Goal: Task Accomplishment & Management: Use online tool/utility

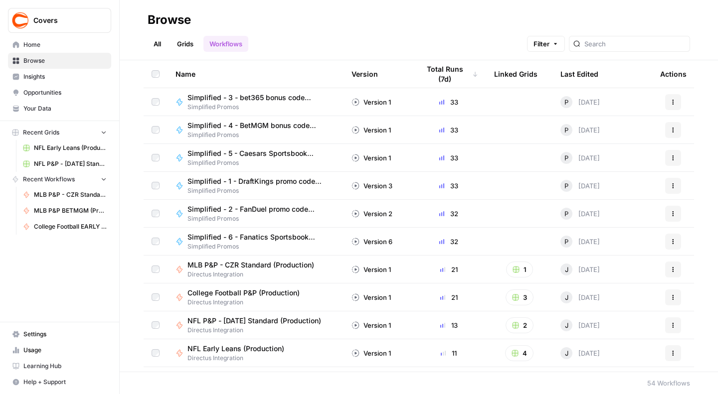
click at [244, 262] on span "MLB P&P - CZR Standard (Production)" at bounding box center [250, 265] width 127 height 10
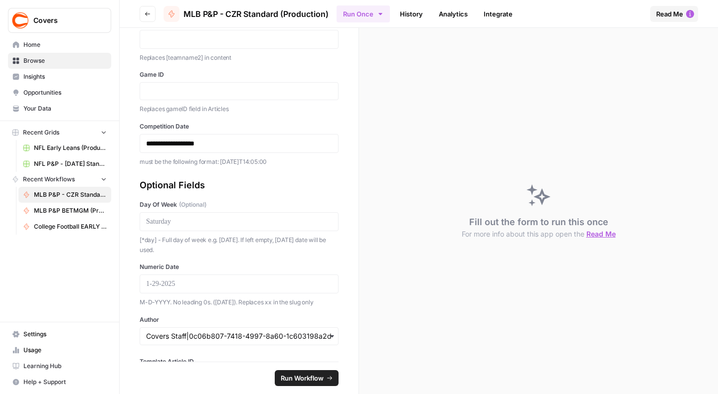
scroll to position [154, 0]
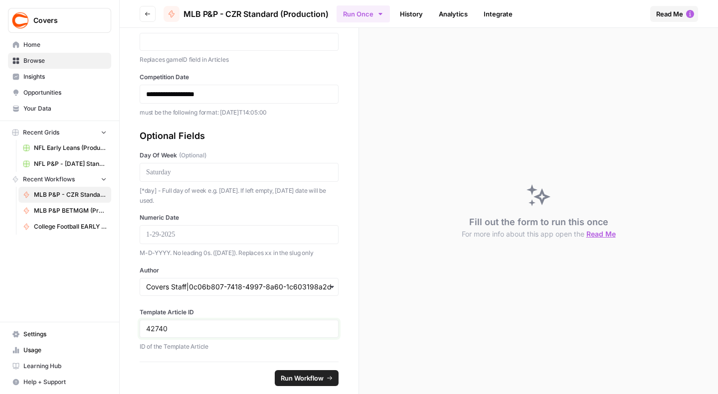
click at [159, 326] on input "42740" at bounding box center [239, 329] width 186 height 9
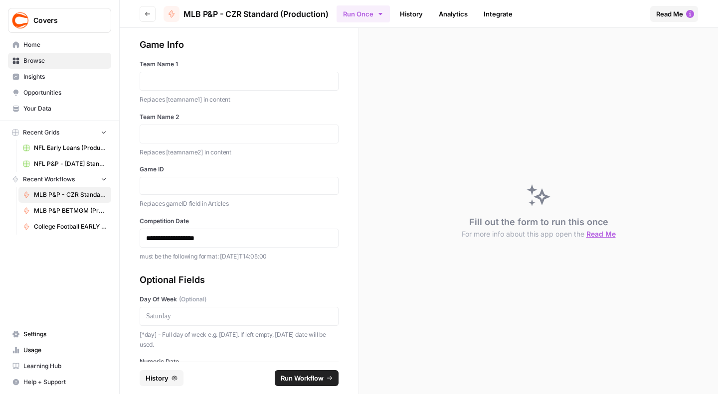
scroll to position [0, 0]
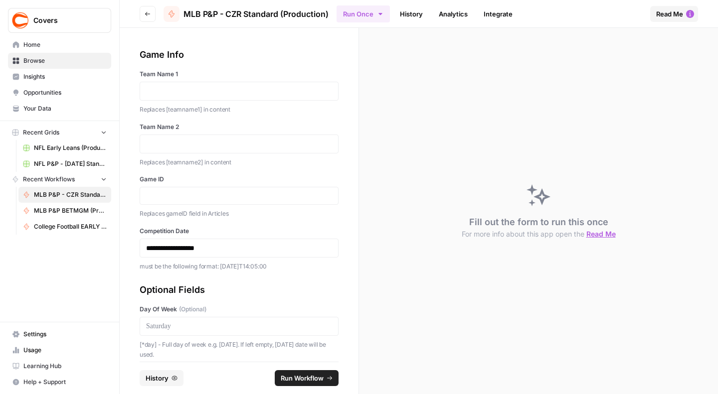
click at [183, 78] on label "Team Name 1" at bounding box center [239, 74] width 199 height 9
click at [177, 90] on p at bounding box center [239, 91] width 186 height 10
click at [222, 207] on div "Replaces gameID field in Articles" at bounding box center [239, 213] width 199 height 12
click at [220, 195] on input "Game ID" at bounding box center [239, 195] width 186 height 9
paste input "371516"
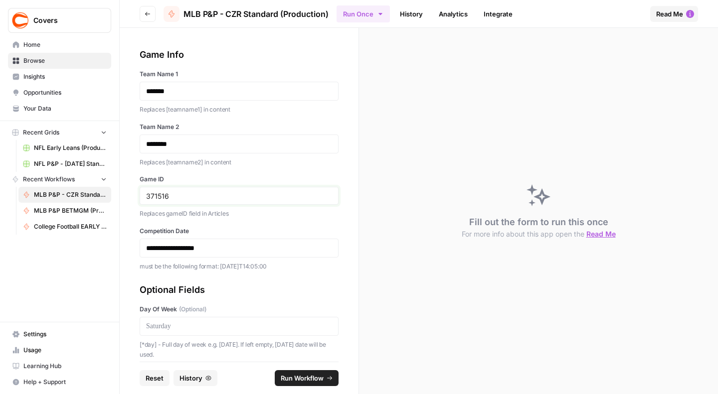
type input "371516"
click at [174, 249] on p "**********" at bounding box center [234, 248] width 177 height 10
click at [270, 219] on div "**********" at bounding box center [239, 159] width 199 height 223
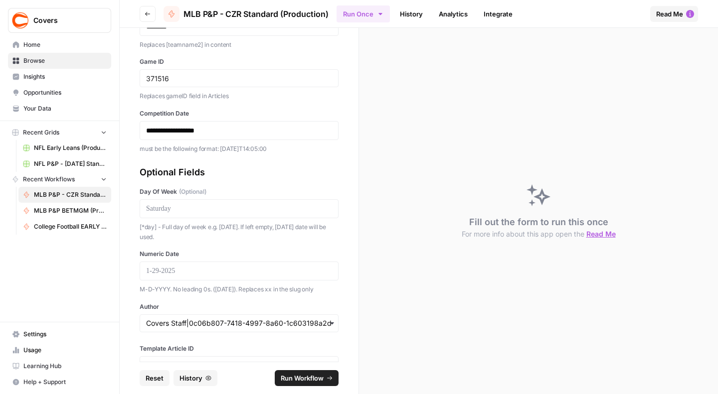
scroll to position [124, 0]
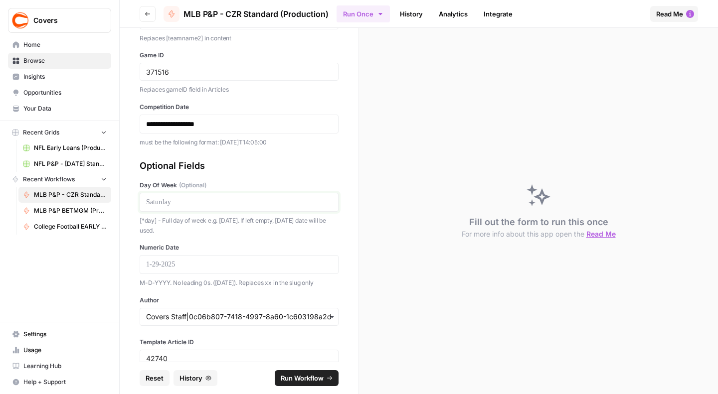
click at [202, 203] on p at bounding box center [239, 202] width 186 height 10
click at [223, 316] on input "Author" at bounding box center [239, 317] width 186 height 10
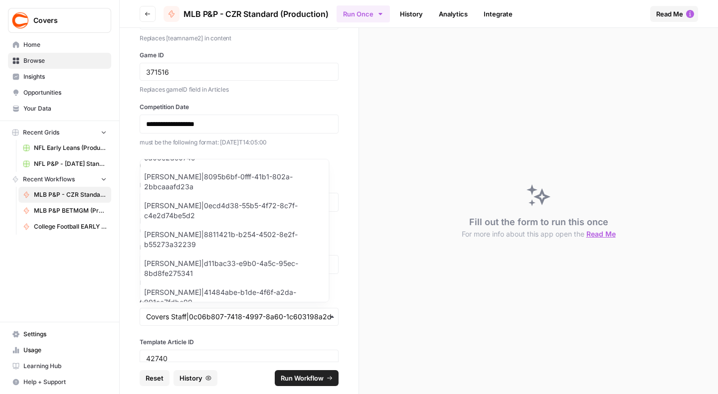
scroll to position [810, 0]
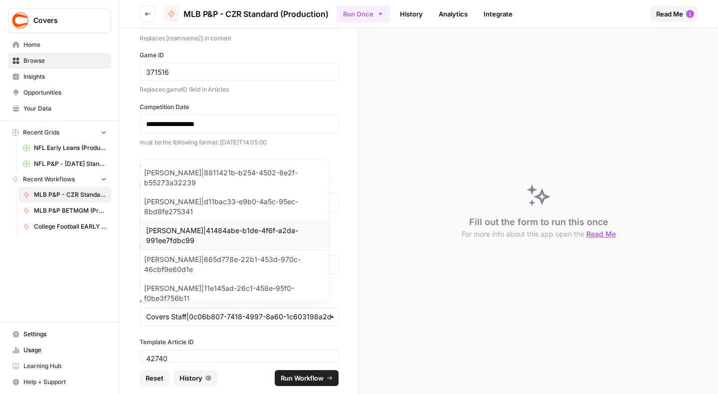
click at [180, 225] on div "[PERSON_NAME]|41484abe-b1de-4f6f-a2da-991ee7fdbc99" at bounding box center [234, 235] width 188 height 29
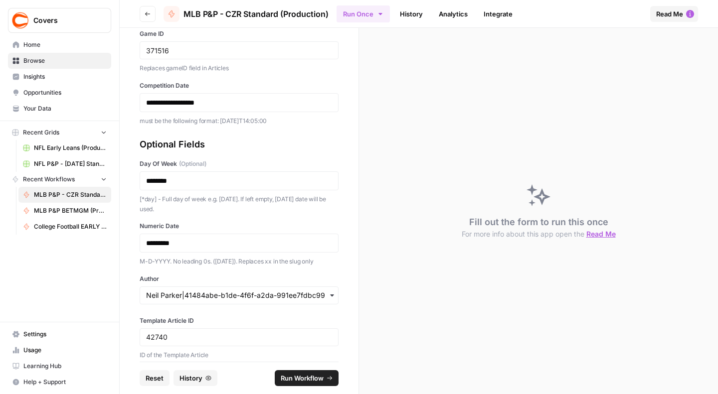
scroll to position [154, 0]
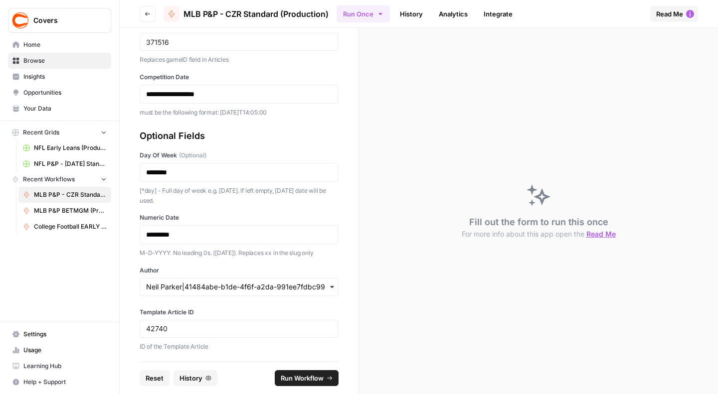
click at [288, 376] on span "Run Workflow" at bounding box center [302, 378] width 43 height 10
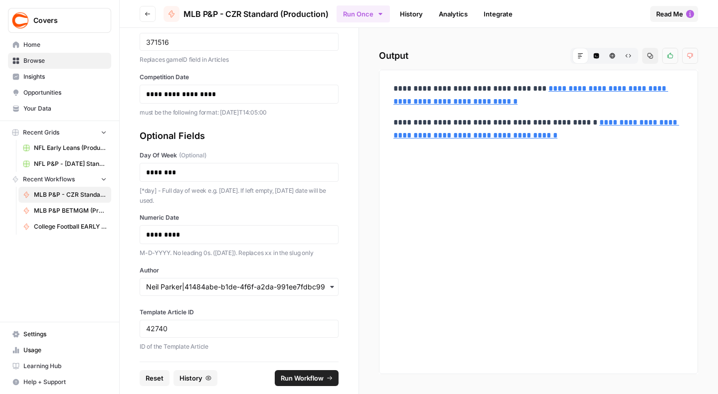
click at [534, 102] on link "**********" at bounding box center [530, 95] width 275 height 20
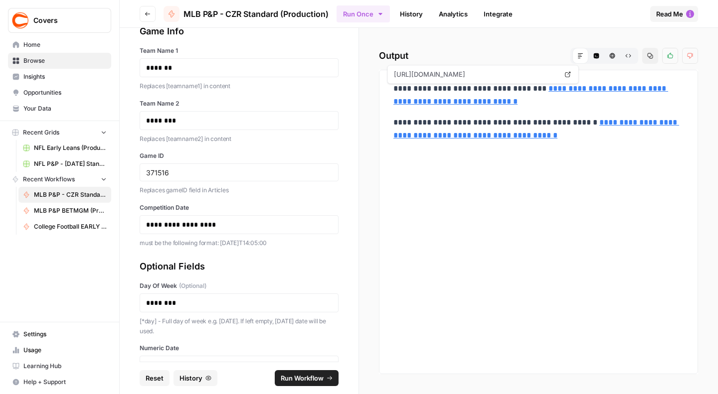
scroll to position [0, 0]
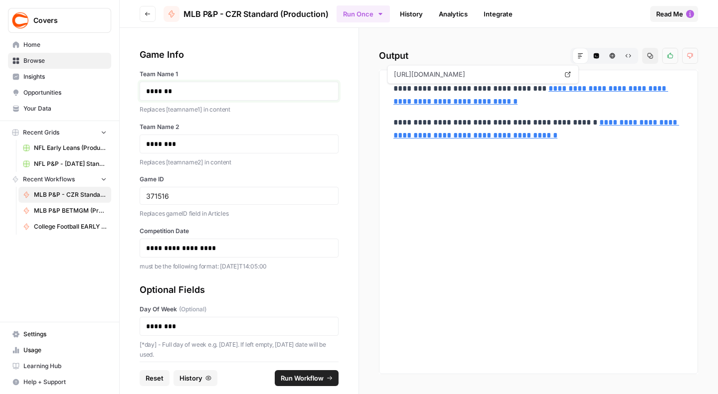
click at [159, 95] on p "*******" at bounding box center [234, 91] width 177 height 10
click at [154, 192] on input "371516" at bounding box center [239, 195] width 186 height 9
paste input "664"
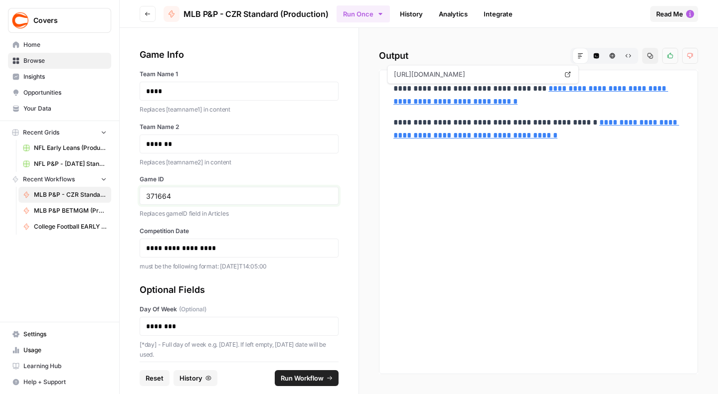
type input "371664"
click at [194, 247] on p "**********" at bounding box center [234, 248] width 177 height 10
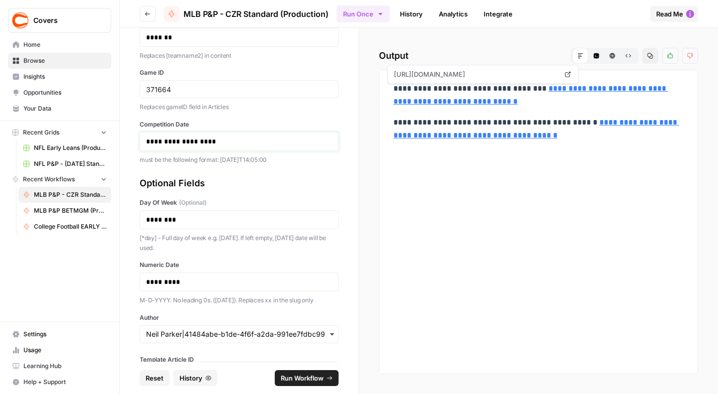
scroll to position [154, 0]
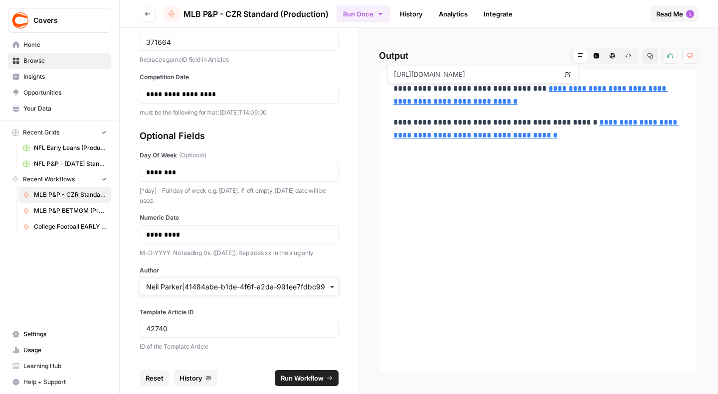
click at [188, 286] on input "Author" at bounding box center [239, 287] width 186 height 10
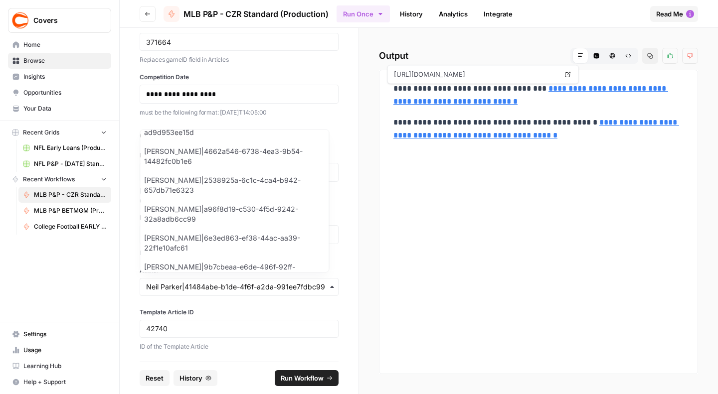
scroll to position [1125, 0]
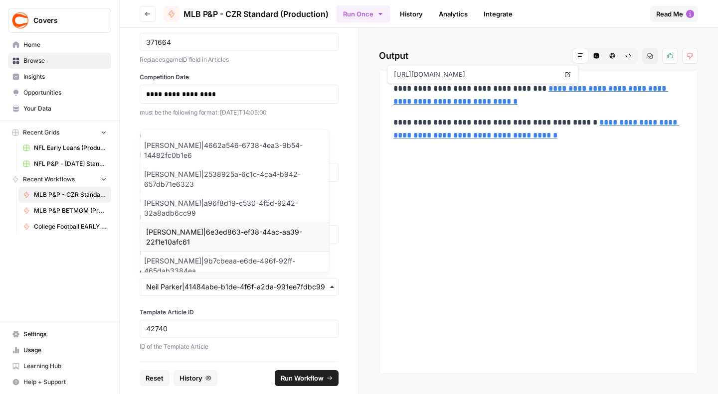
click at [174, 229] on div "[PERSON_NAME]|6e3ed863-ef38-44ac-aa39-22f1e10afc61" at bounding box center [234, 237] width 188 height 29
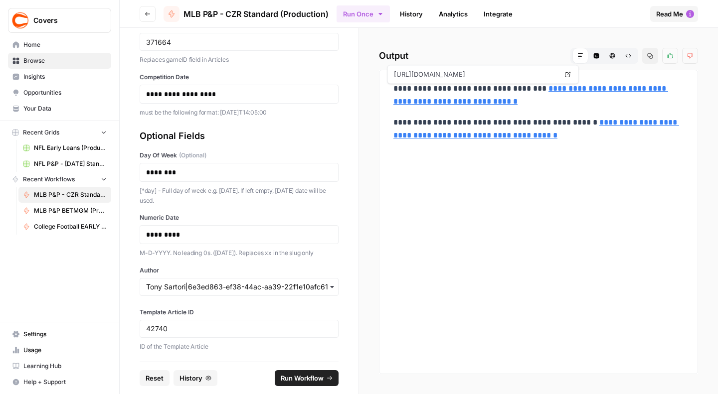
click at [289, 376] on span "Run Workflow" at bounding box center [302, 378] width 43 height 10
click at [538, 98] on link "**********" at bounding box center [530, 95] width 275 height 20
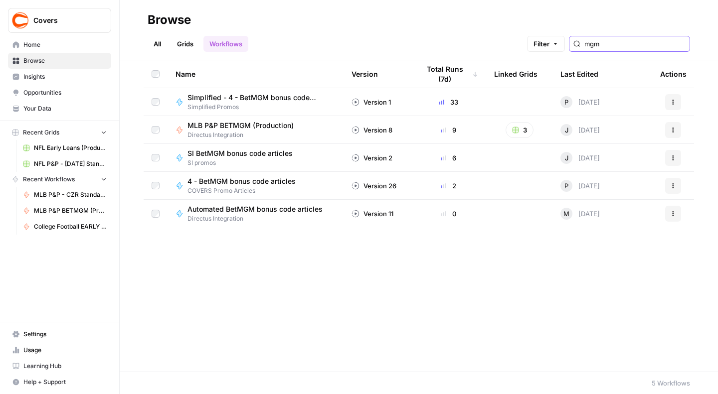
type input "mgm"
click at [253, 125] on span "MLB P&P BETMGM (Production)" at bounding box center [240, 126] width 106 height 10
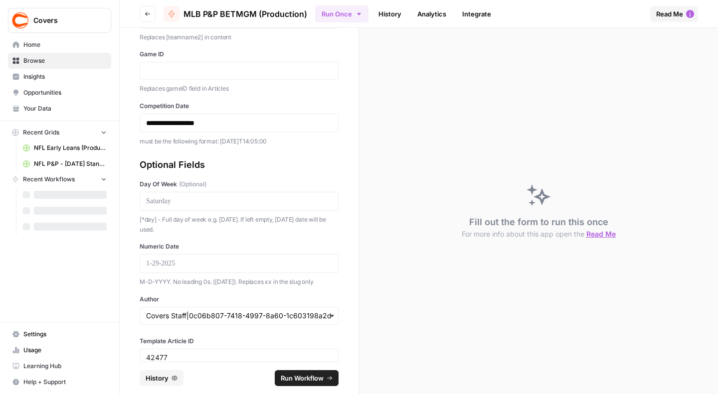
scroll to position [154, 0]
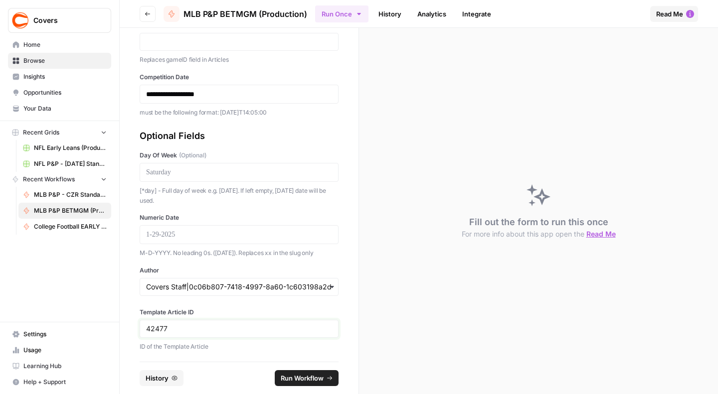
click at [160, 325] on input "42477" at bounding box center [239, 329] width 186 height 9
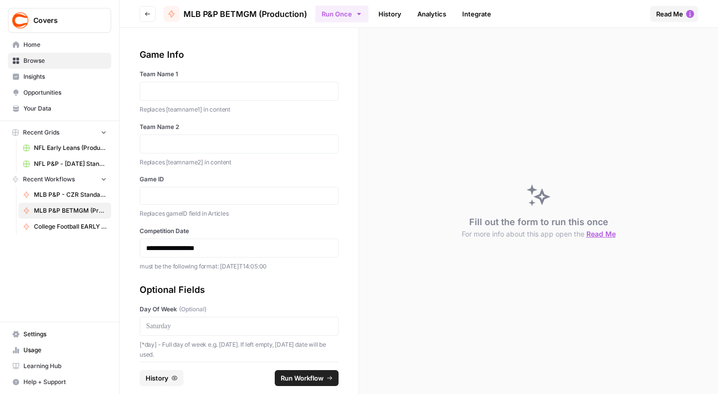
click at [212, 82] on div at bounding box center [239, 91] width 199 height 19
click at [212, 83] on div at bounding box center [239, 91] width 199 height 19
click at [154, 92] on p at bounding box center [239, 91] width 186 height 10
click at [212, 151] on div at bounding box center [239, 144] width 199 height 19
click at [222, 146] on p at bounding box center [239, 144] width 186 height 10
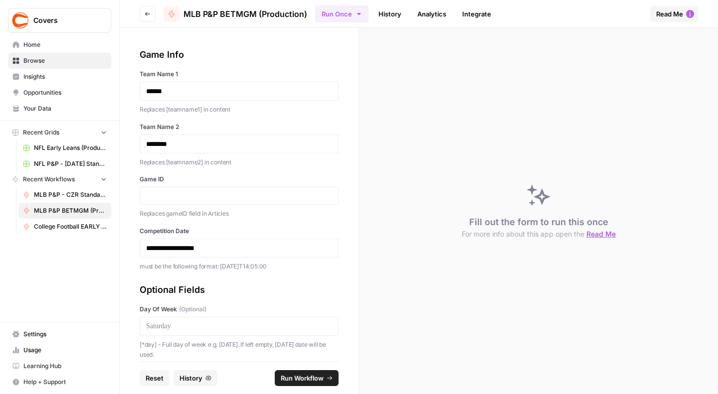
click at [206, 187] on div at bounding box center [239, 196] width 199 height 18
click at [224, 187] on div at bounding box center [239, 196] width 199 height 18
click at [236, 195] on input "Game ID" at bounding box center [239, 195] width 186 height 9
paste input "371661"
type input "371661"
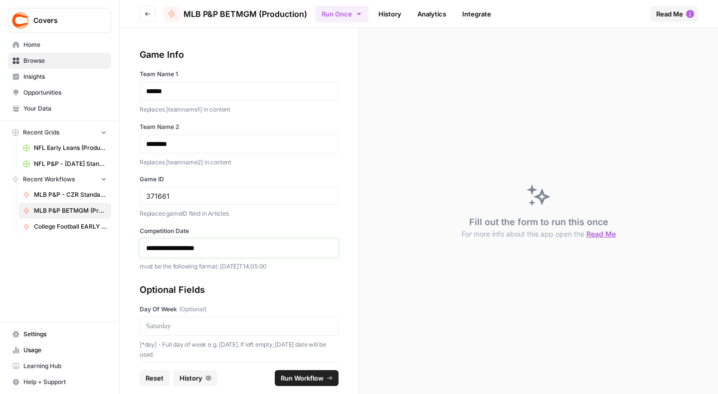
click at [227, 249] on p "**********" at bounding box center [234, 248] width 177 height 10
click at [174, 249] on p "**********" at bounding box center [234, 248] width 177 height 10
click at [197, 245] on p "**********" at bounding box center [234, 248] width 177 height 10
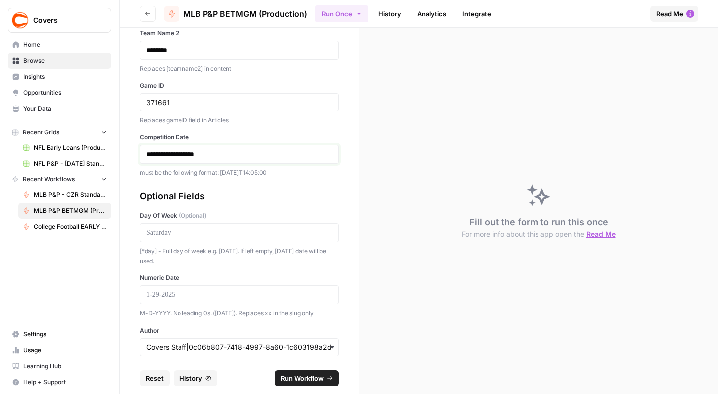
scroll to position [124, 0]
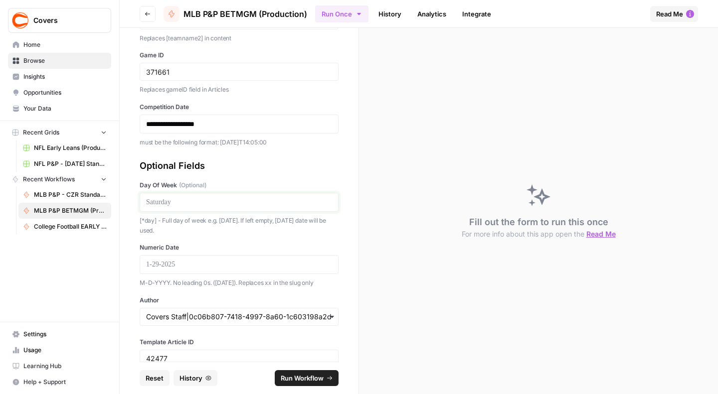
click at [176, 198] on p at bounding box center [239, 202] width 186 height 10
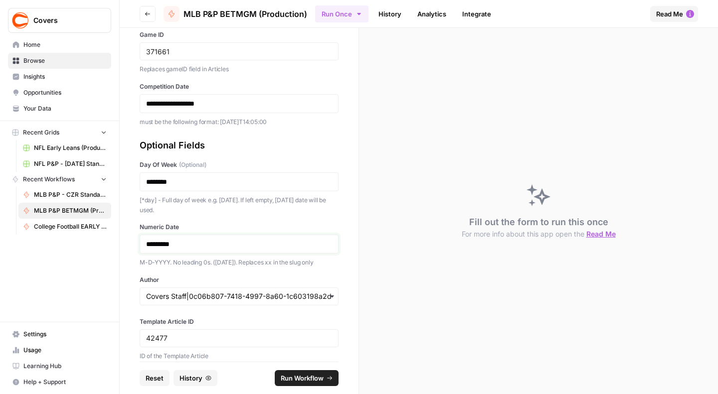
scroll to position [154, 0]
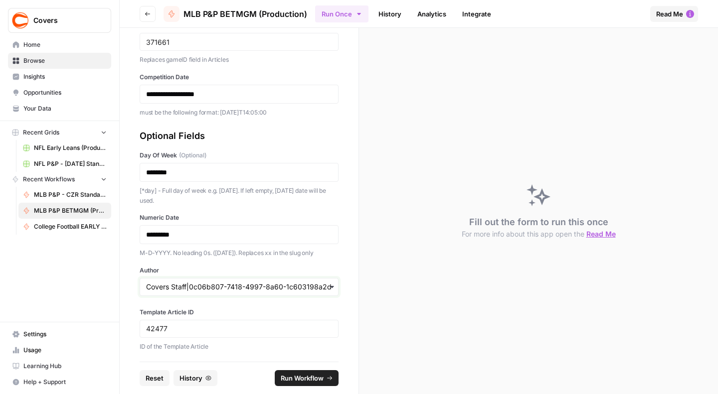
click at [230, 289] on input "Author" at bounding box center [239, 287] width 186 height 10
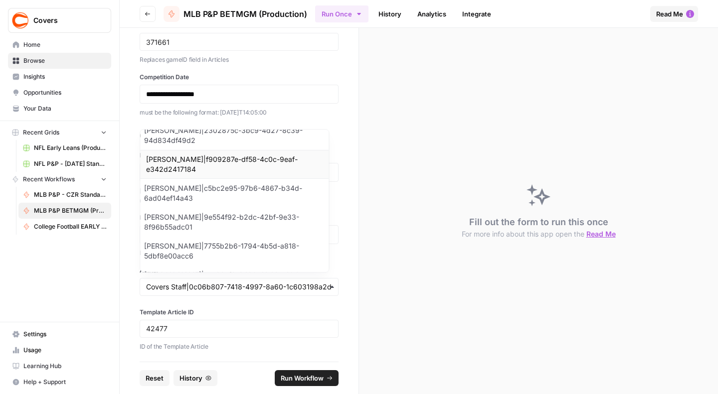
scroll to position [67, 0]
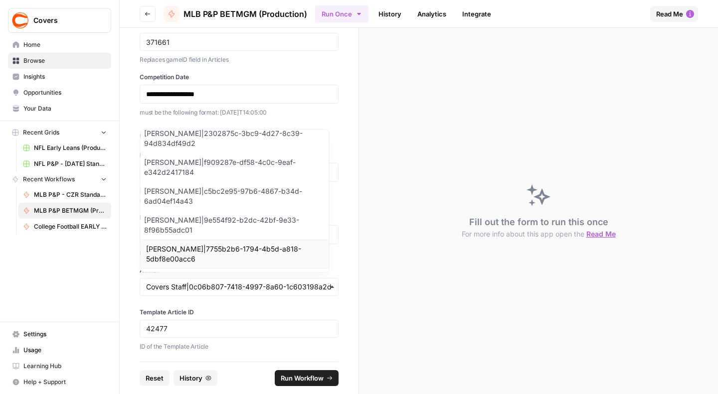
click at [198, 253] on div "[PERSON_NAME]|7755b2b6-1794-4b5d-a818-5dbf8e00acc6" at bounding box center [234, 254] width 188 height 29
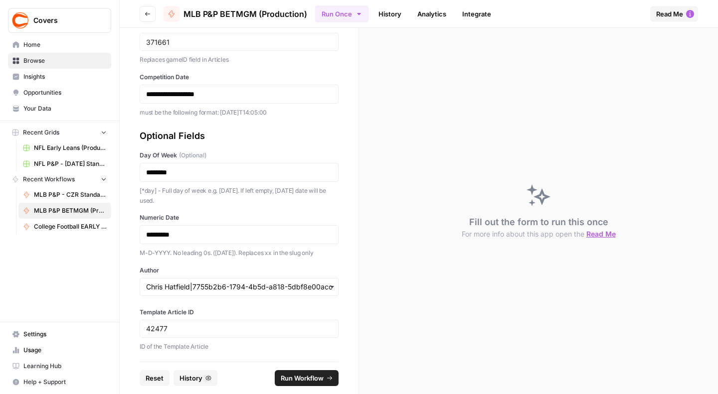
click at [288, 377] on span "Run Workflow" at bounding box center [302, 378] width 43 height 10
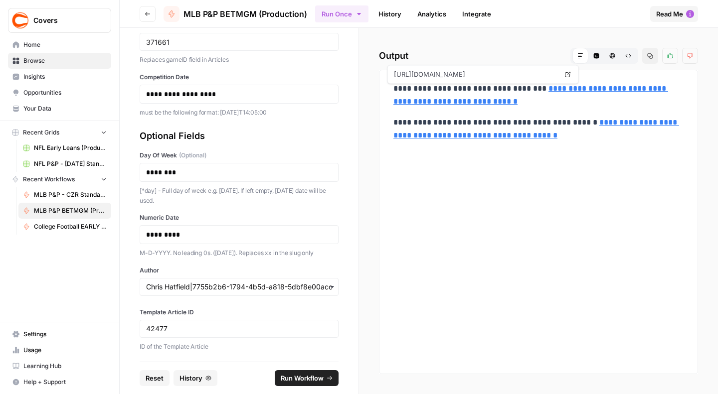
click at [533, 102] on link "**********" at bounding box center [530, 95] width 275 height 20
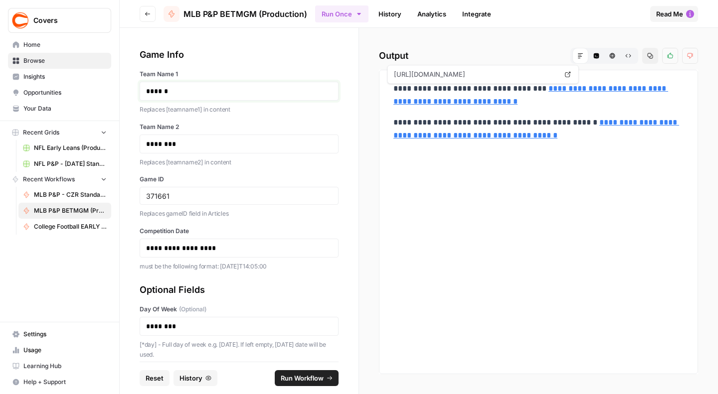
click at [158, 92] on p "******" at bounding box center [234, 91] width 177 height 10
click at [154, 140] on p "********" at bounding box center [234, 144] width 177 height 10
click at [159, 194] on input "371661" at bounding box center [239, 195] width 186 height 9
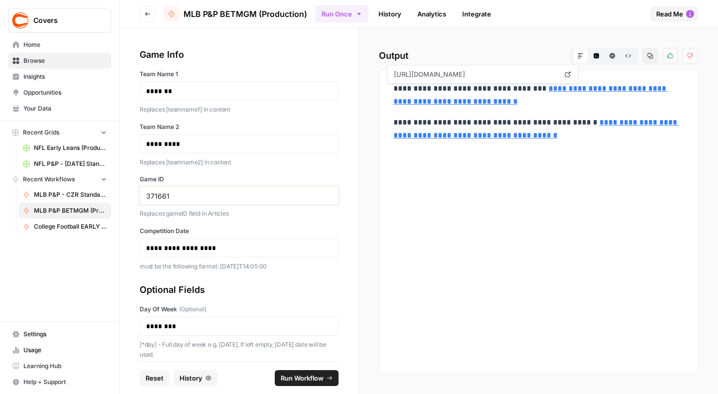
click at [159, 194] on input "371661" at bounding box center [239, 195] width 186 height 9
paste input "9"
type input "371669"
click at [197, 250] on p "**********" at bounding box center [234, 248] width 177 height 10
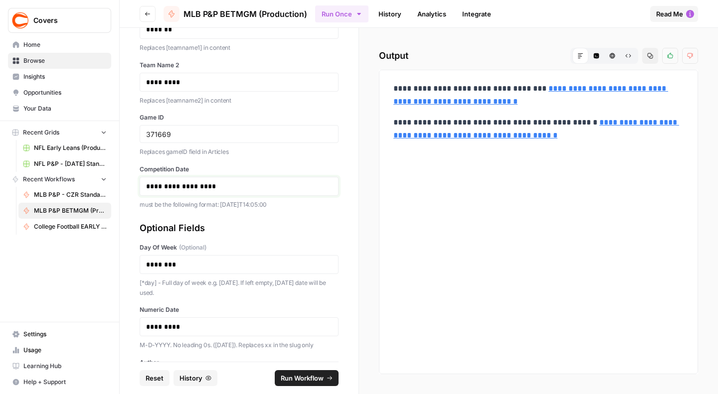
scroll to position [124, 0]
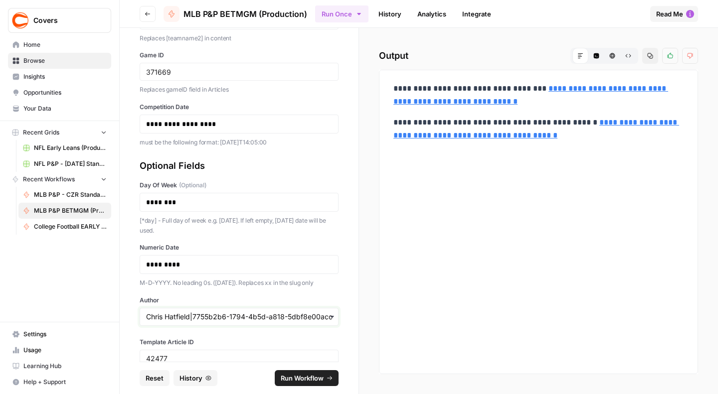
click at [236, 318] on input "Author" at bounding box center [239, 317] width 186 height 10
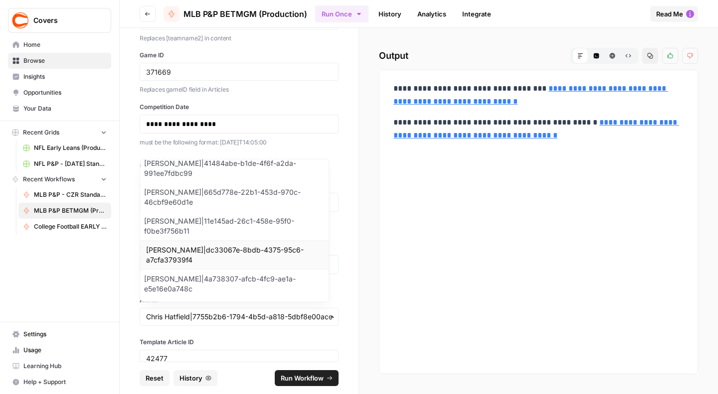
scroll to position [939, 0]
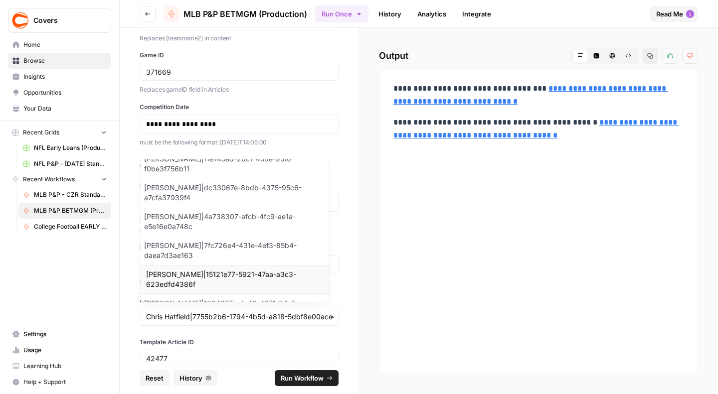
click at [189, 265] on div "[PERSON_NAME]|15121e77-5921-47aa-a3c3-623edfd4386f" at bounding box center [234, 279] width 188 height 29
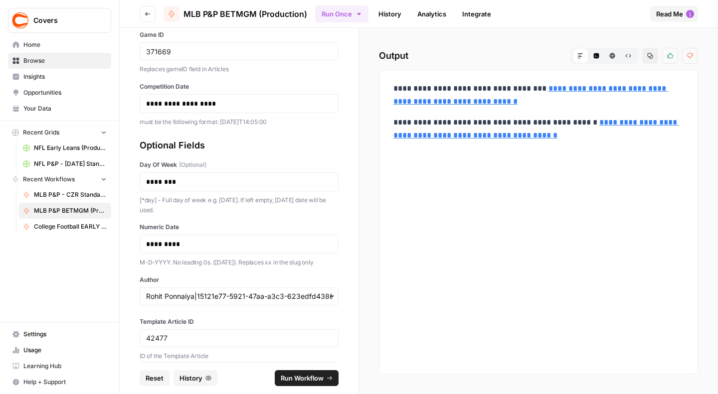
scroll to position [154, 0]
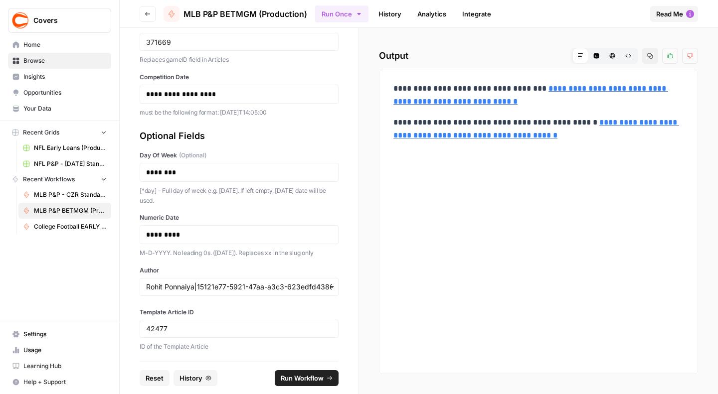
click at [303, 380] on span "Run Workflow" at bounding box center [302, 378] width 43 height 10
click at [549, 97] on link "**********" at bounding box center [530, 95] width 275 height 20
click at [156, 326] on input "42477" at bounding box center [239, 329] width 186 height 9
